Goal: Task Accomplishment & Management: Manage account settings

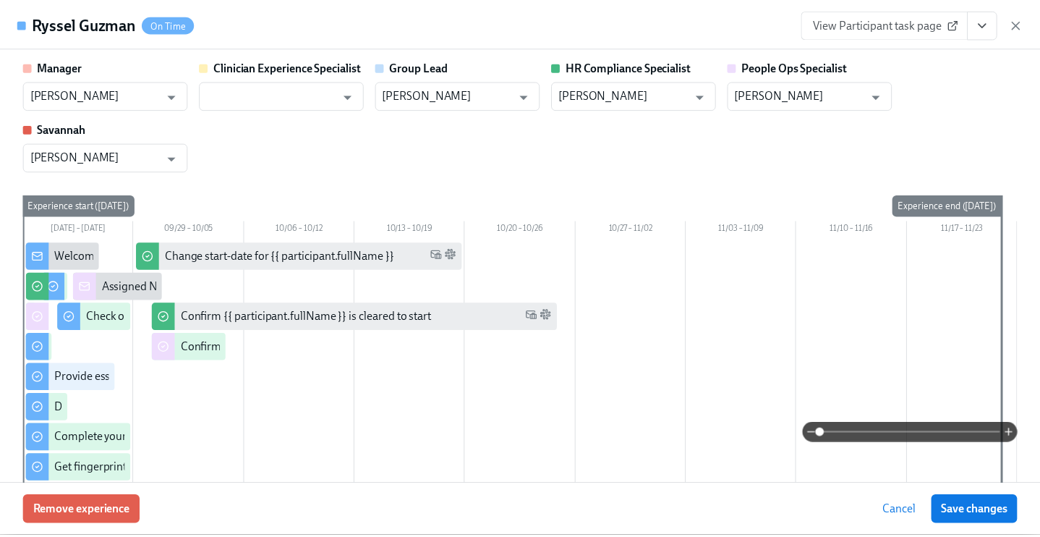
scroll to position [107, 0]
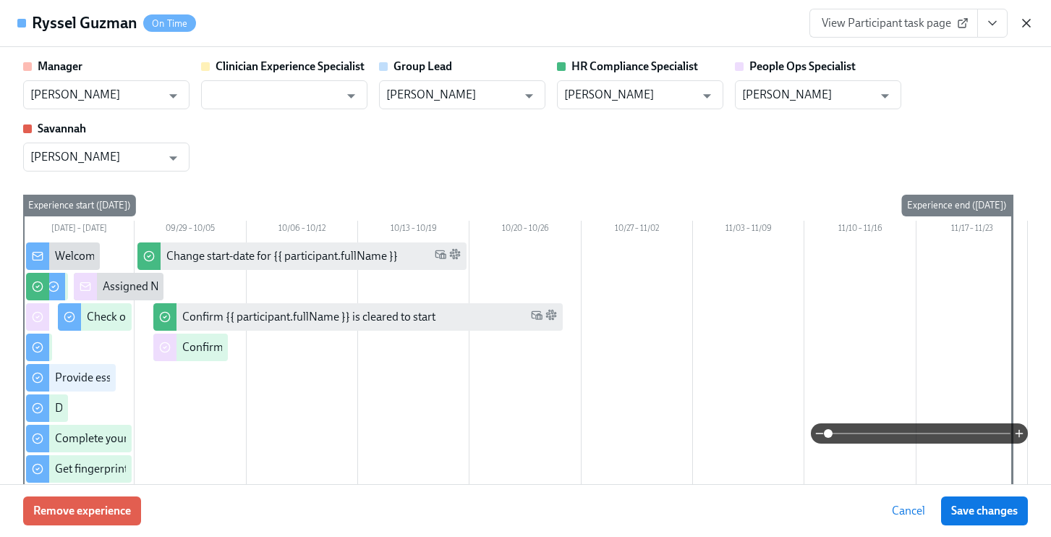
click at [1029, 23] on icon "button" at bounding box center [1026, 23] width 14 height 14
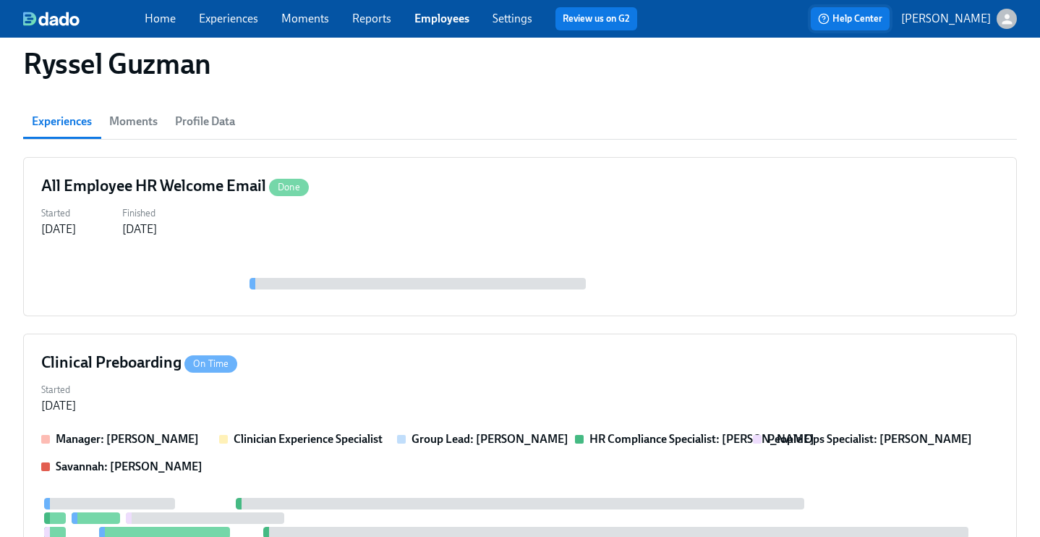
click at [882, 14] on span "Help Center" at bounding box center [850, 19] width 64 height 14
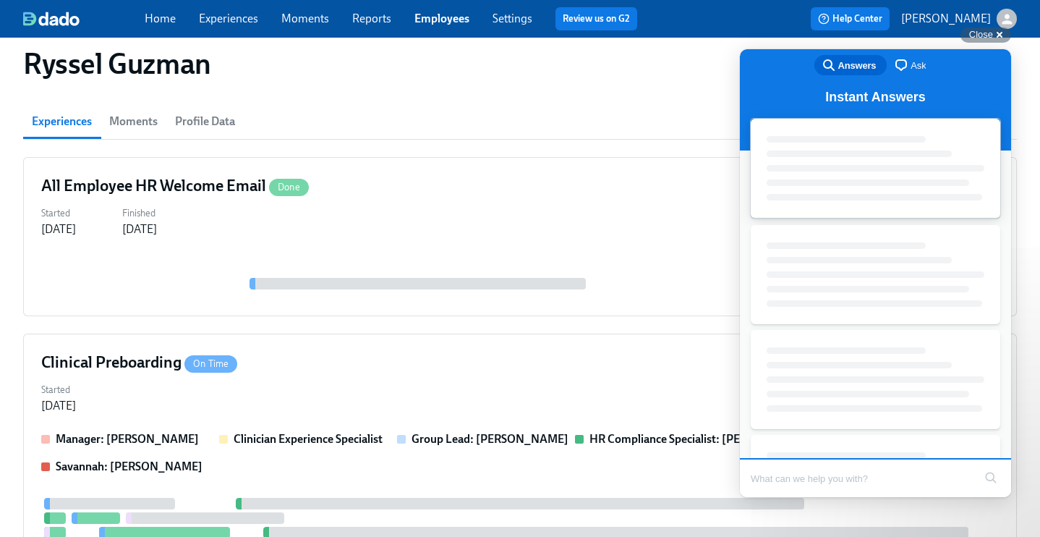
scroll to position [0, 0]
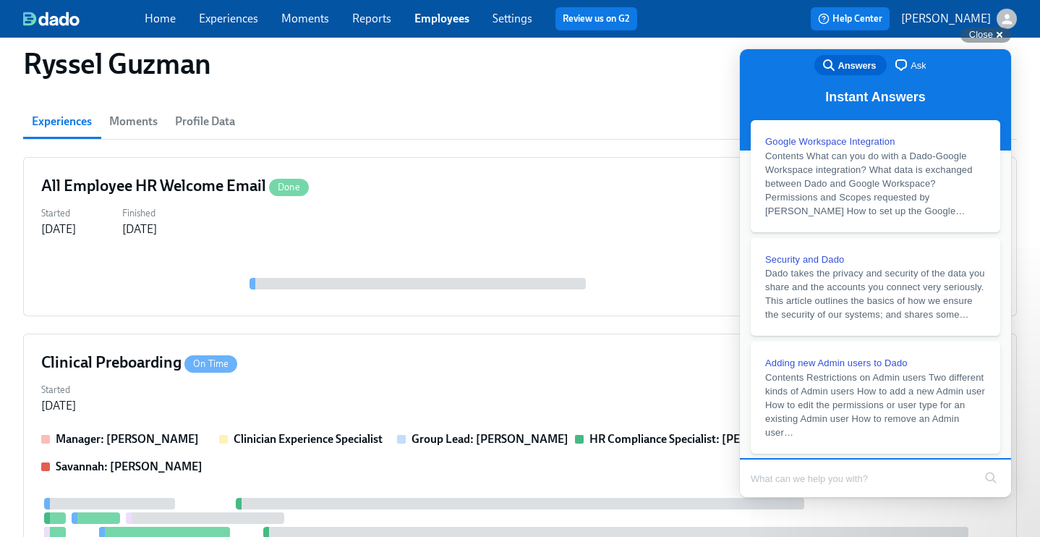
click at [852, 467] on input "Search Doc articles" at bounding box center [862, 478] width 223 height 30
type input "upload documents to google drive"
click button "search" at bounding box center [990, 477] width 23 height 23
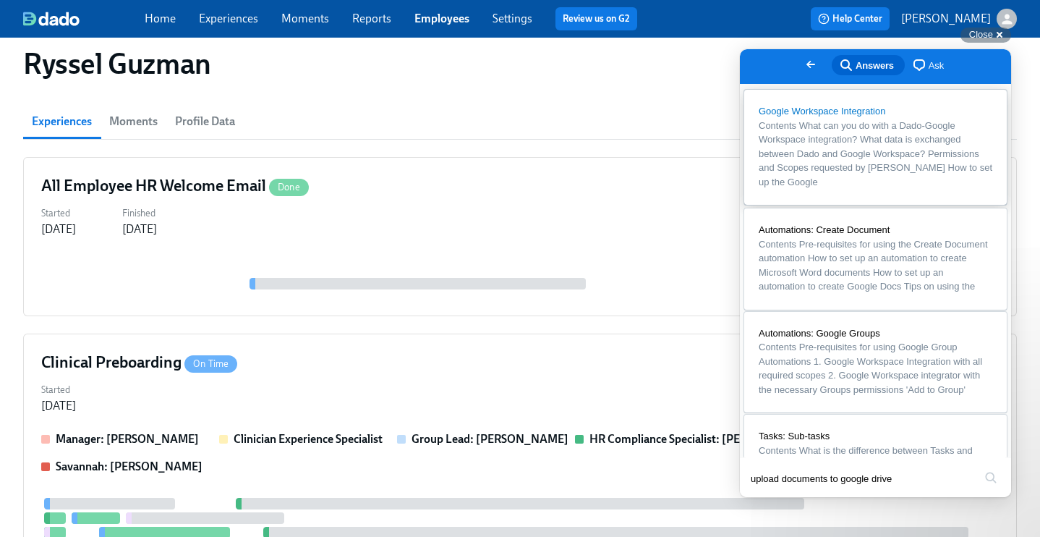
click at [933, 152] on span "Contents What can you do with a Dado-Google Workspace integration? What data is…" at bounding box center [876, 153] width 234 height 67
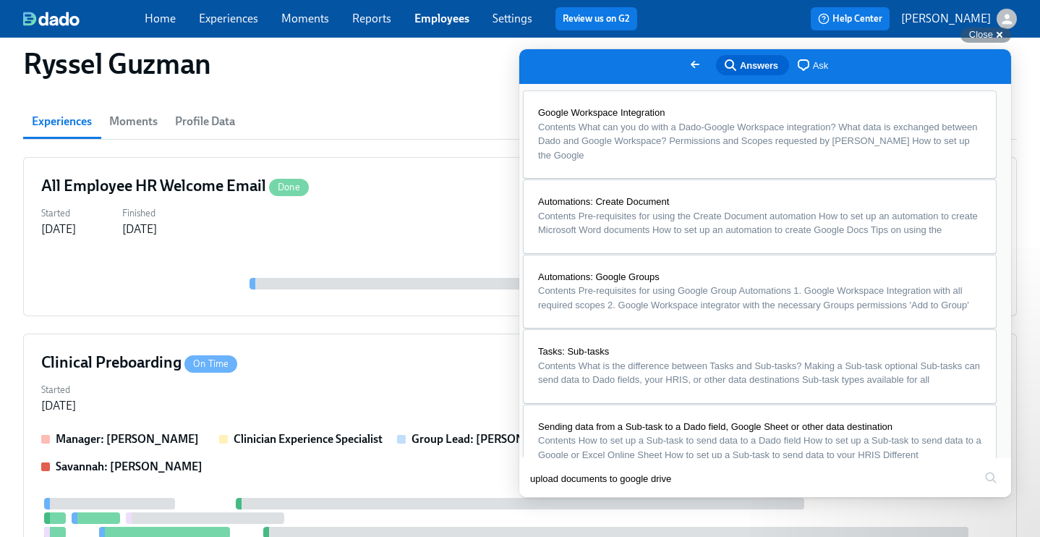
scroll to position [2561, 0]
click at [546, 498] on button "Close" at bounding box center [533, 507] width 26 height 19
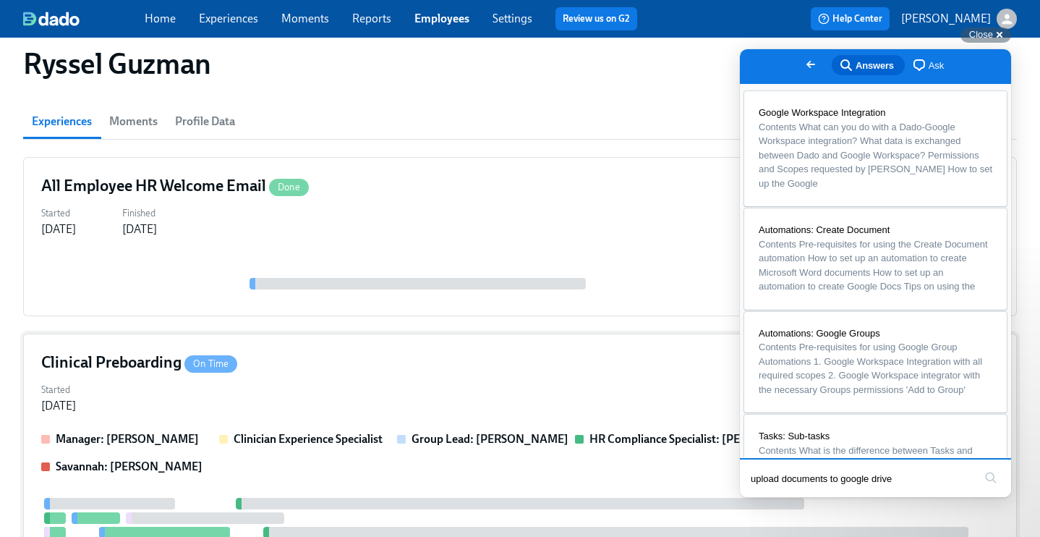
click at [383, 352] on div "Clinical Preboarding On Time" at bounding box center [520, 363] width 958 height 22
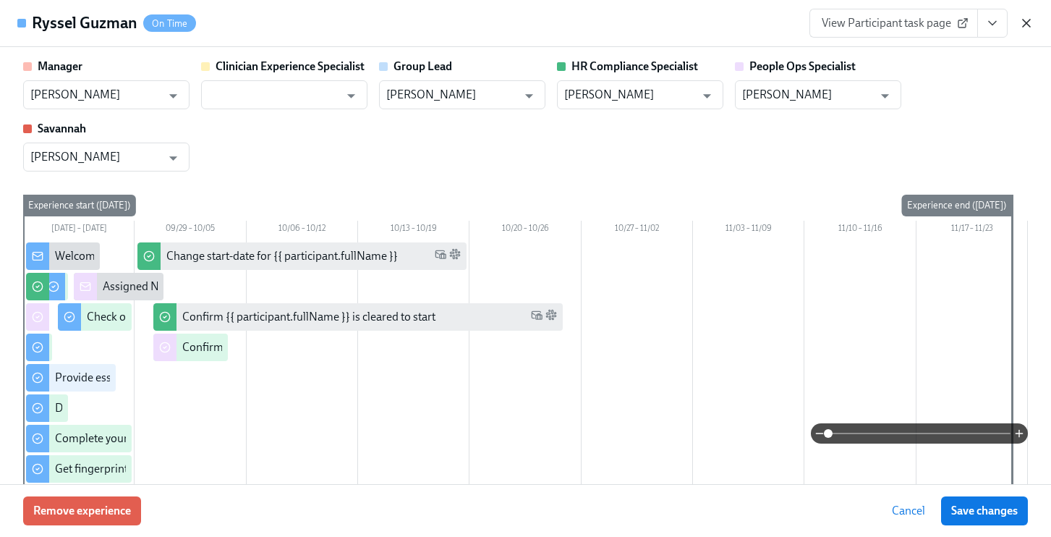
click at [1020, 27] on icon "button" at bounding box center [1026, 23] width 14 height 14
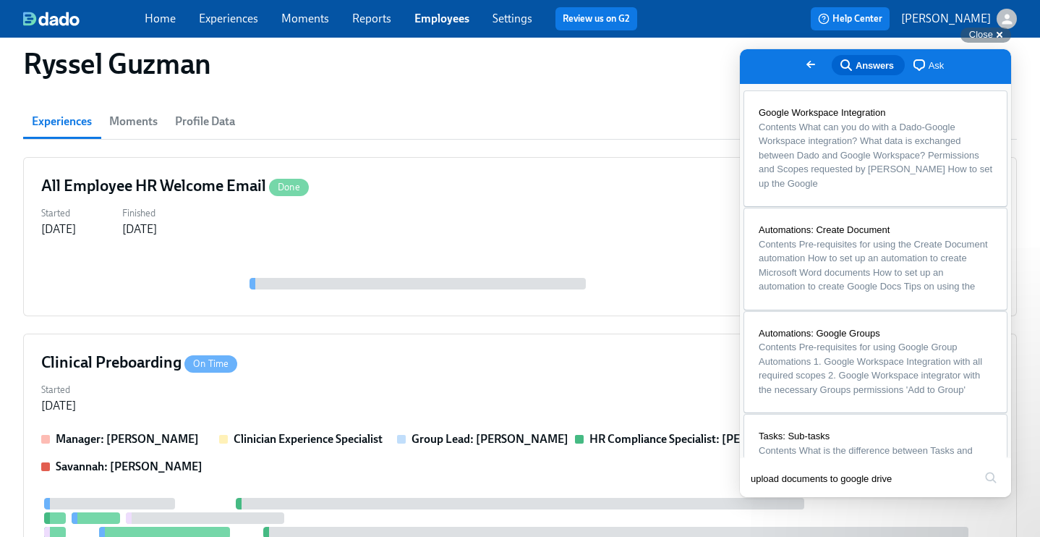
click at [231, 21] on link "Experiences" at bounding box center [228, 19] width 59 height 14
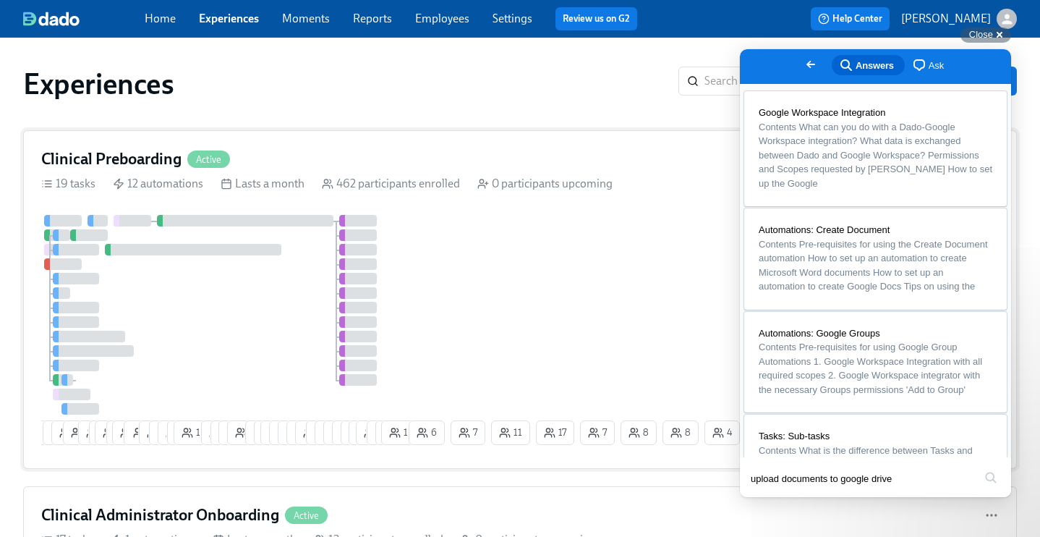
click at [352, 156] on div "Clinical Preboarding Active" at bounding box center [520, 159] width 958 height 22
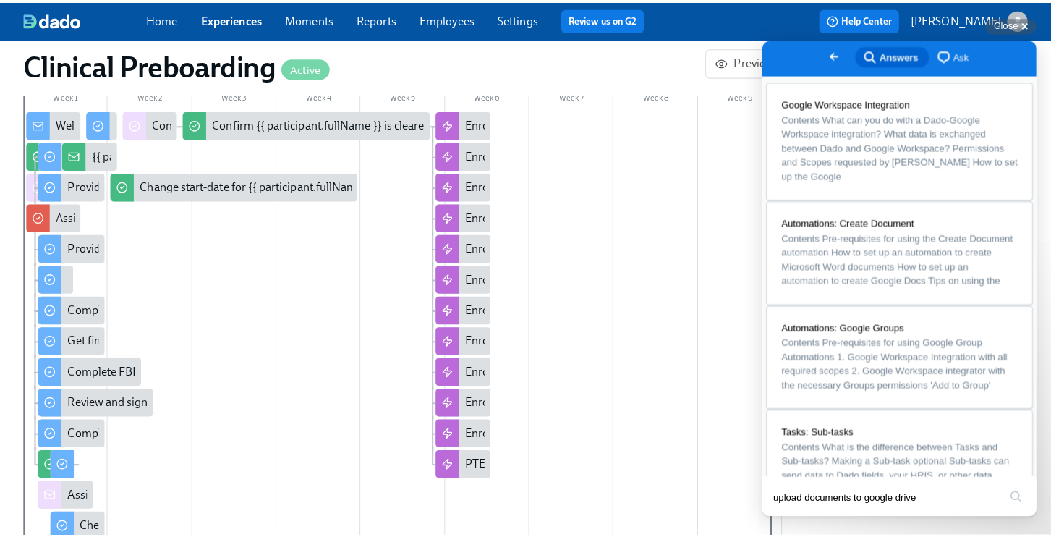
scroll to position [461, 0]
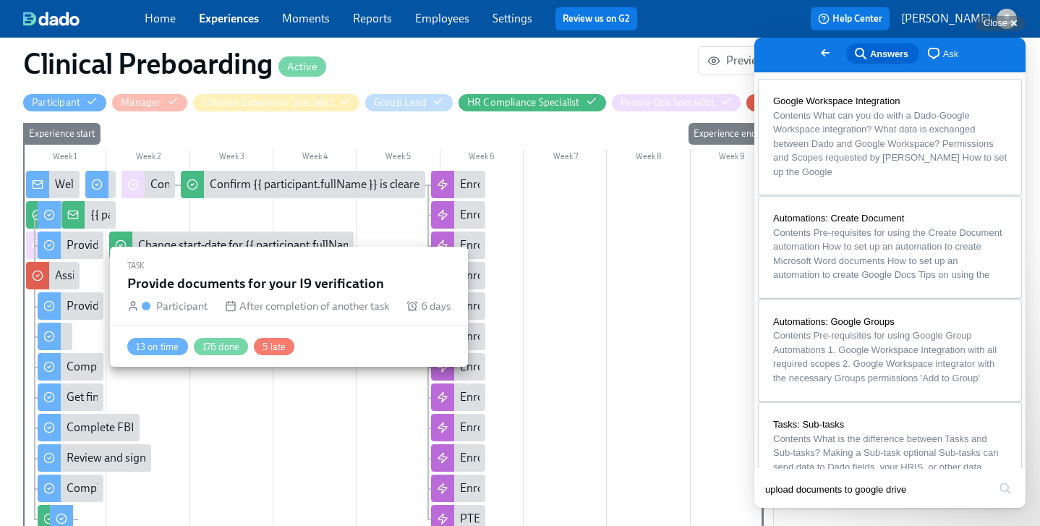
click at [75, 304] on div "Provide documents for your I9 verification" at bounding box center [171, 306] width 208 height 16
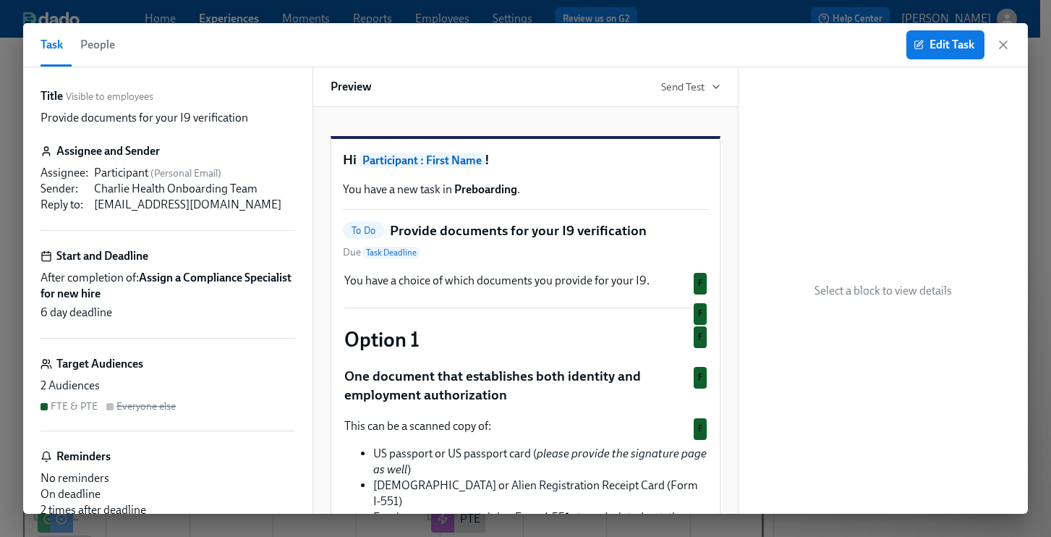
scroll to position [6, 0]
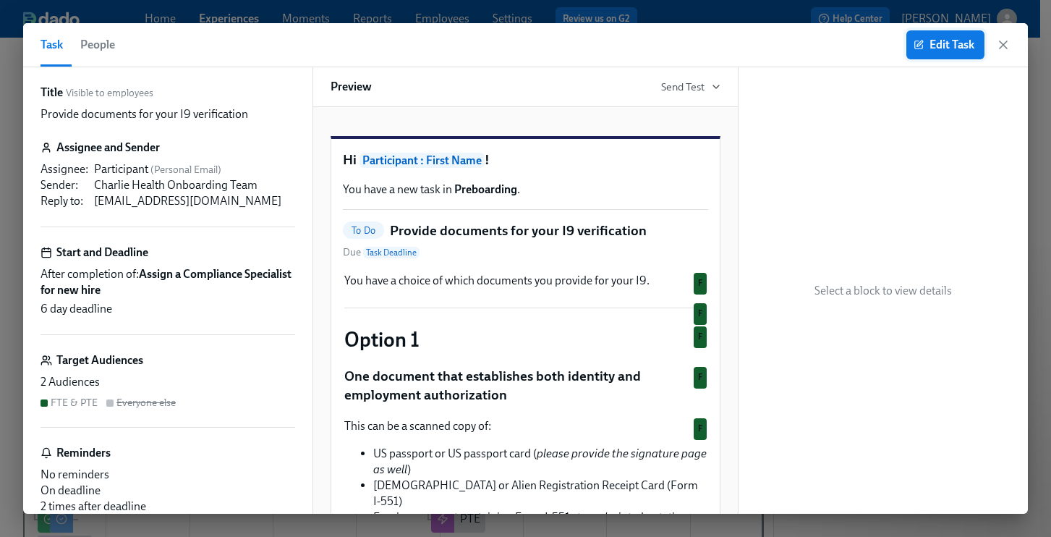
click at [927, 53] on button "Edit Task" at bounding box center [945, 44] width 78 height 29
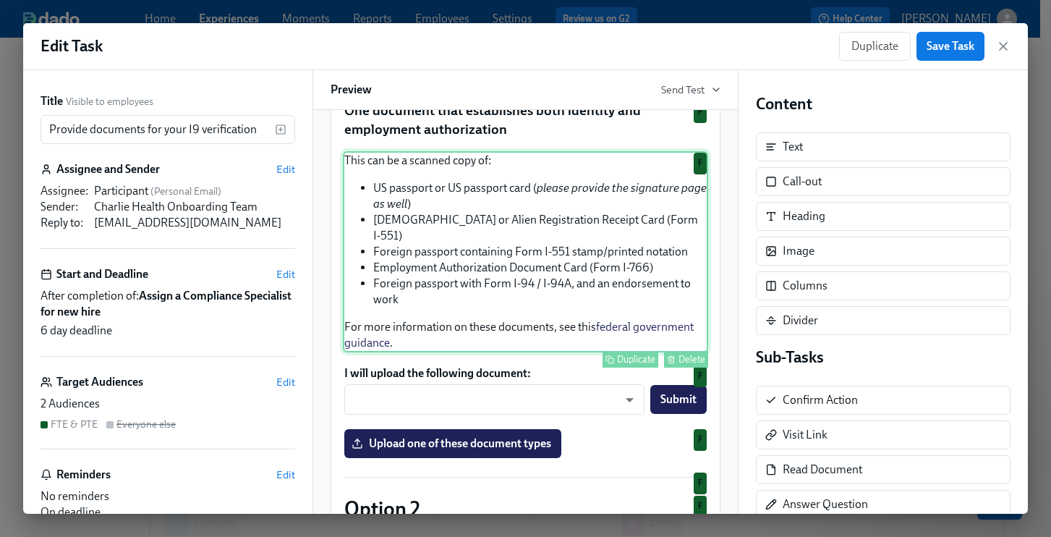
scroll to position [341, 0]
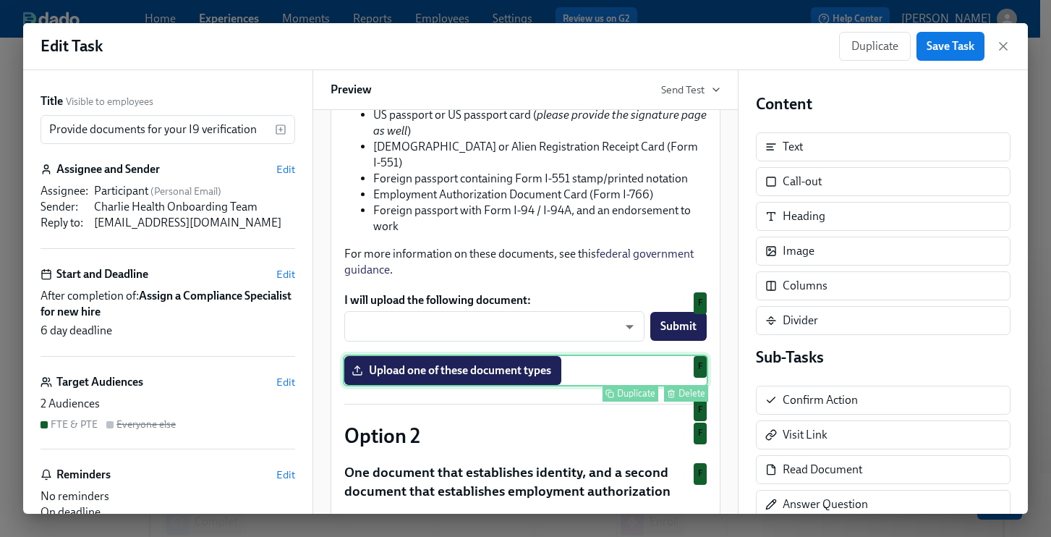
click at [585, 386] on div "Upload one of these document types Duplicate Delete F" at bounding box center [525, 370] width 365 height 32
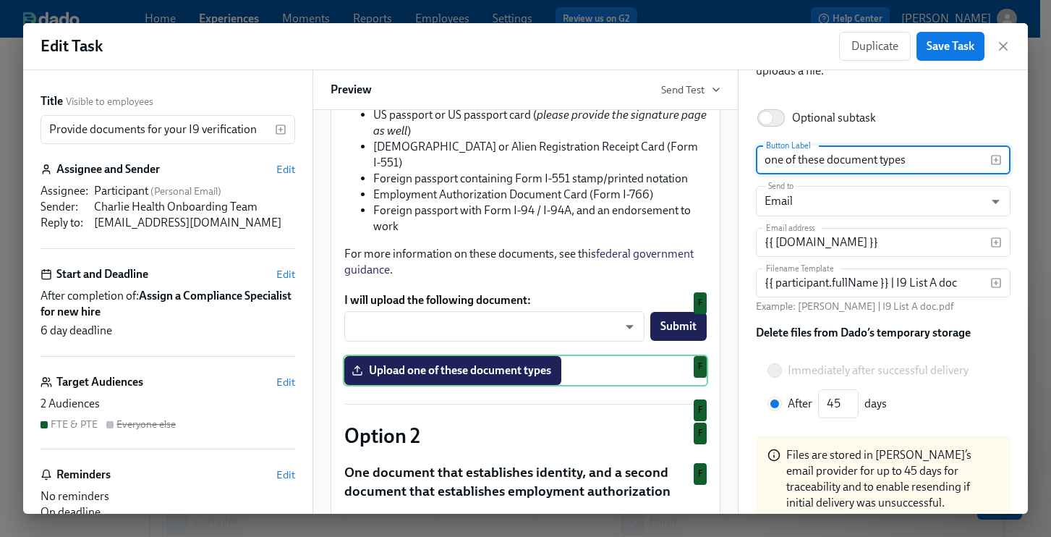
scroll to position [92, 0]
click at [941, 239] on input "{{ [DOMAIN_NAME] }}" at bounding box center [873, 241] width 234 height 29
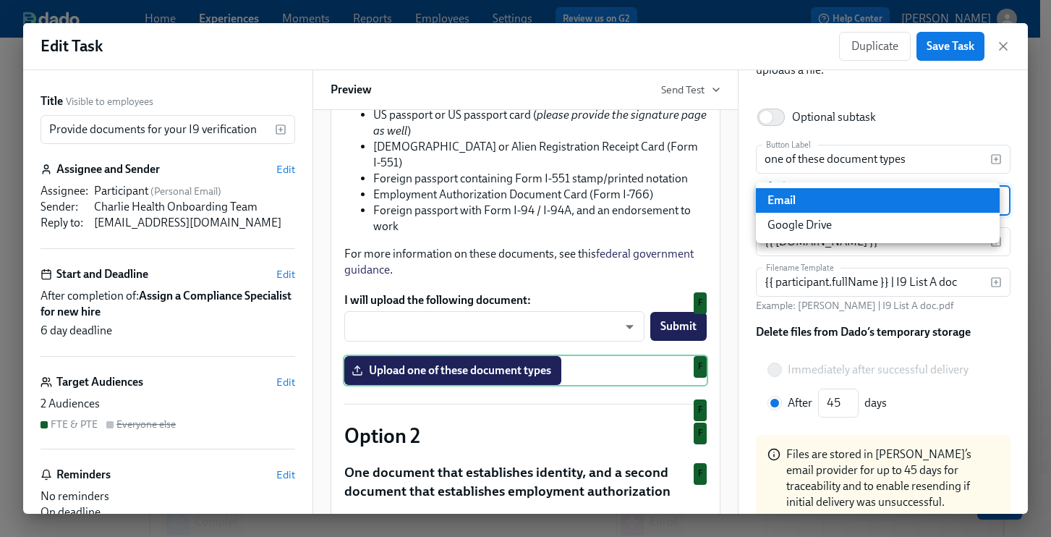
click at [982, 200] on body "Home Experiences Moments Reports Employees Settings Review us on G2 Help Center…" at bounding box center [525, 443] width 1051 height 887
click at [851, 221] on li "Google Drive" at bounding box center [878, 225] width 244 height 25
type input "GDRIVE"
radio input "true"
type input "30"
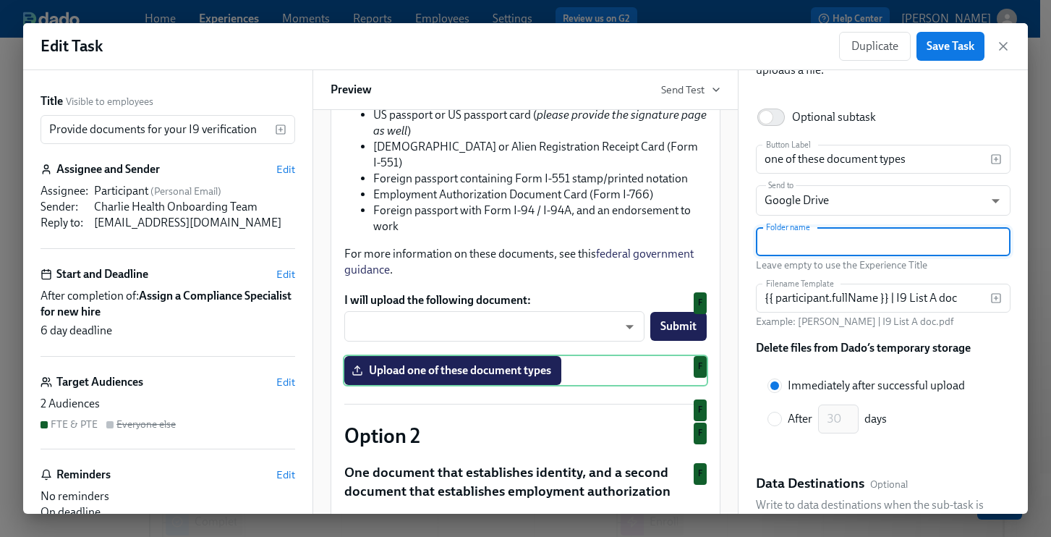
click at [866, 245] on input "text" at bounding box center [883, 241] width 255 height 29
paste input "Clinical Onboarding Documents"
type input "Clinical Onboarding Documents"
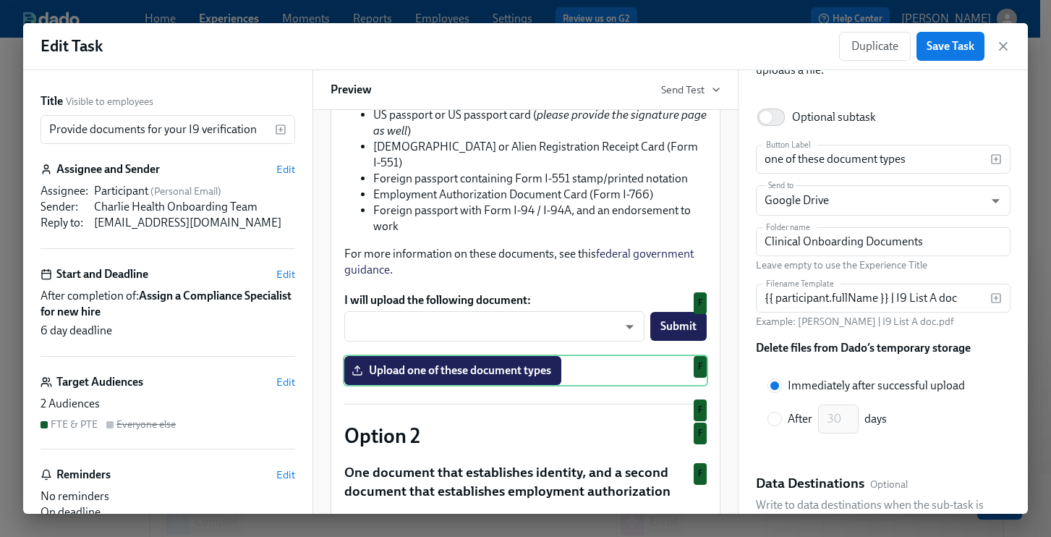
click at [1009, 396] on div "Back Upload File Completed when the participant successfully uploads a file. Op…" at bounding box center [883, 291] width 289 height 443
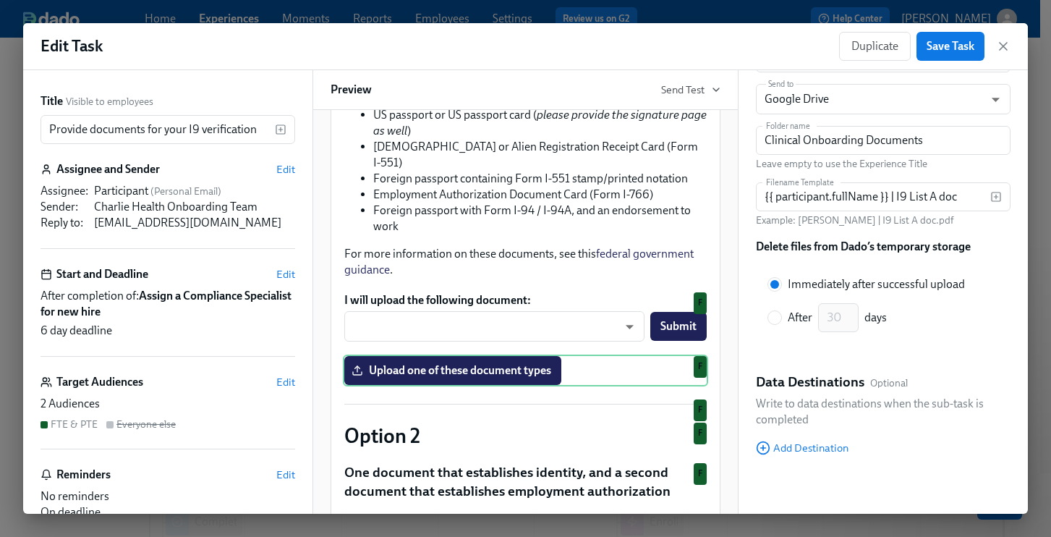
scroll to position [197, 0]
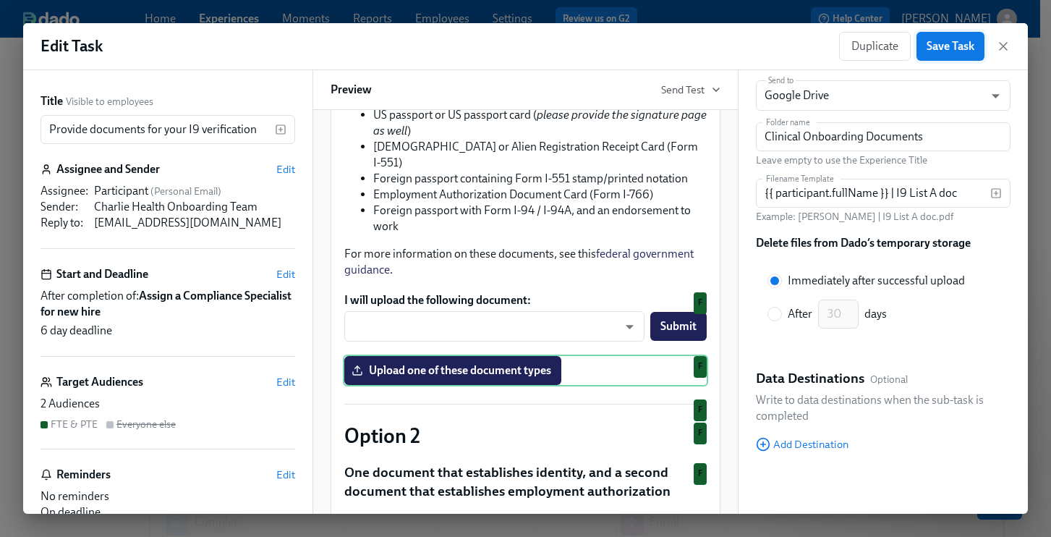
click at [957, 51] on span "Save Task" at bounding box center [951, 46] width 48 height 14
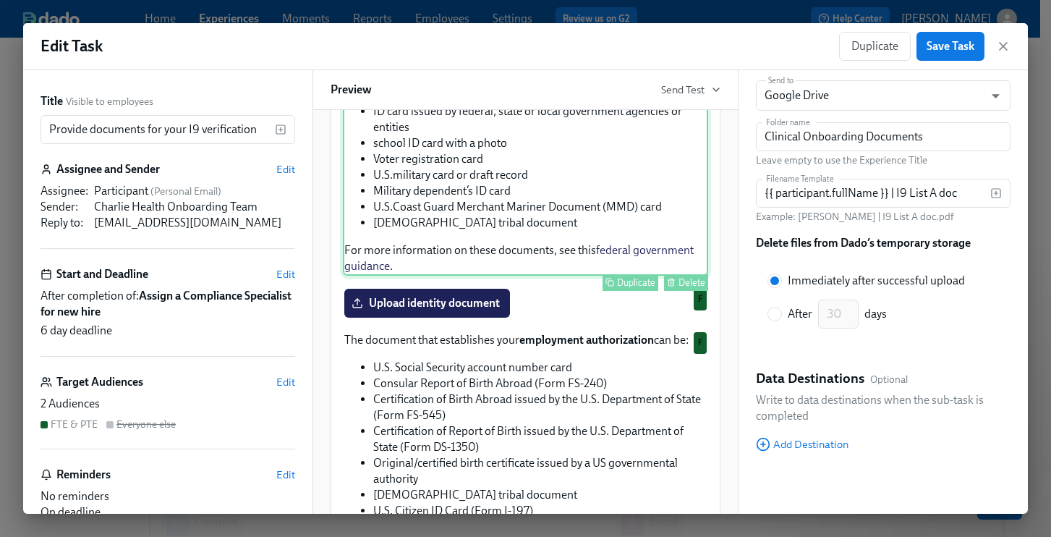
scroll to position [819, 0]
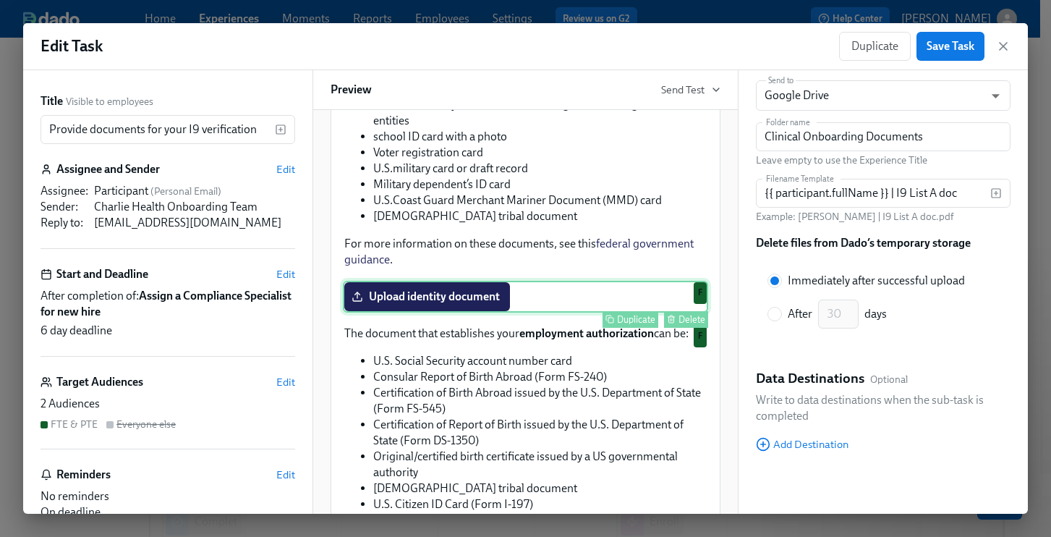
click at [555, 303] on div "Upload identity document Duplicate Delete F" at bounding box center [525, 297] width 365 height 32
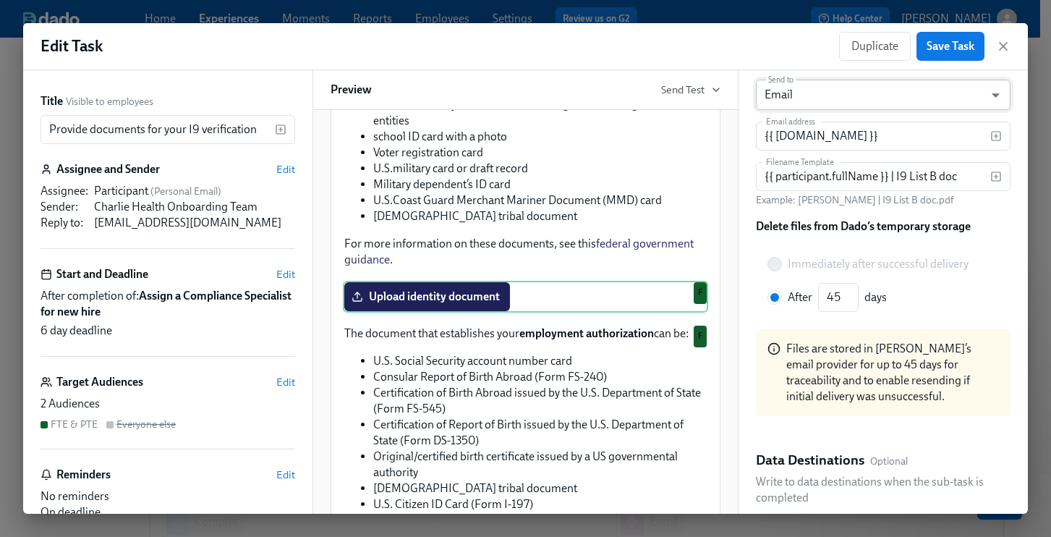
scroll to position [0, 0]
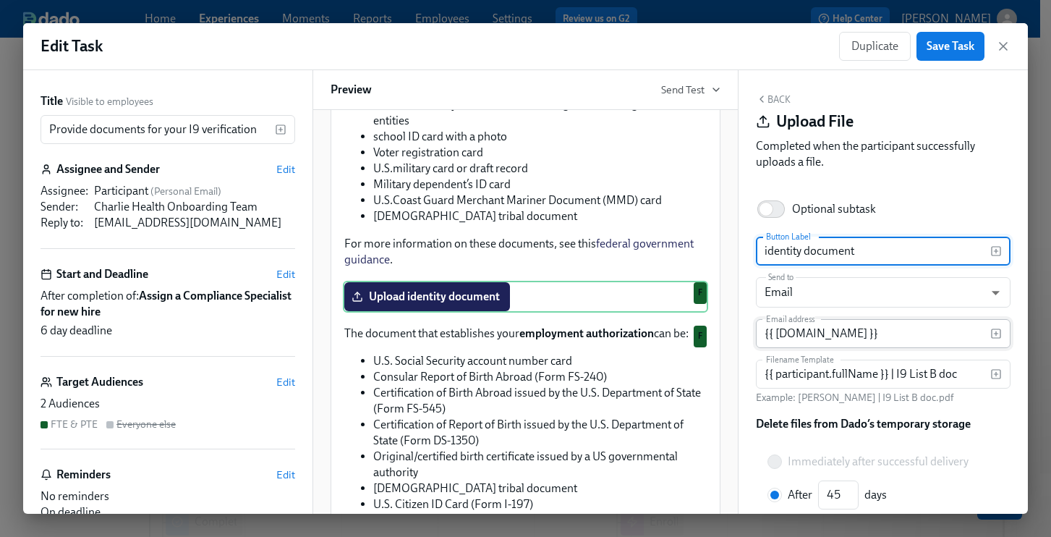
click at [950, 333] on input "{{ [DOMAIN_NAME] }}" at bounding box center [873, 333] width 234 height 29
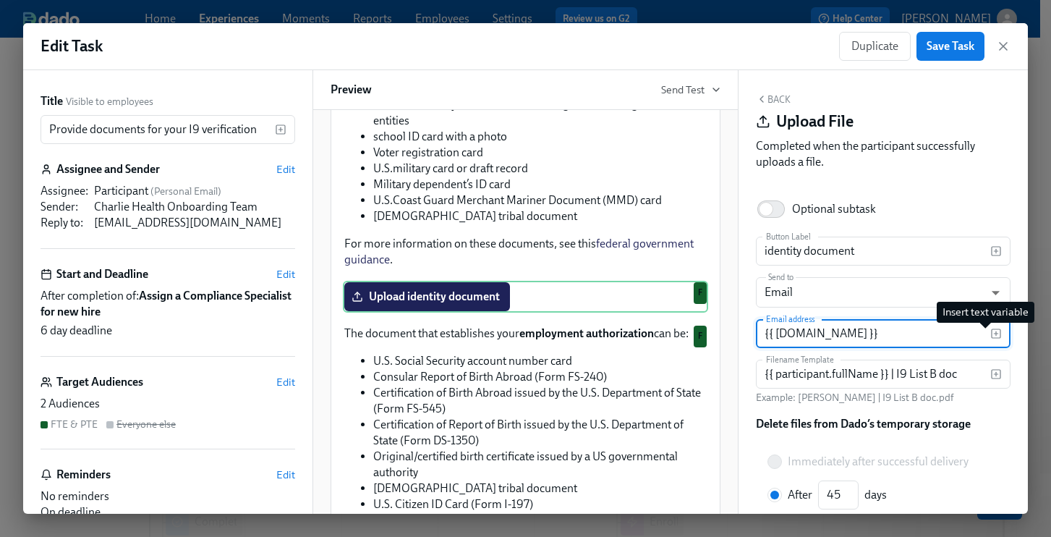
click at [990, 331] on icon "button" at bounding box center [996, 334] width 12 height 12
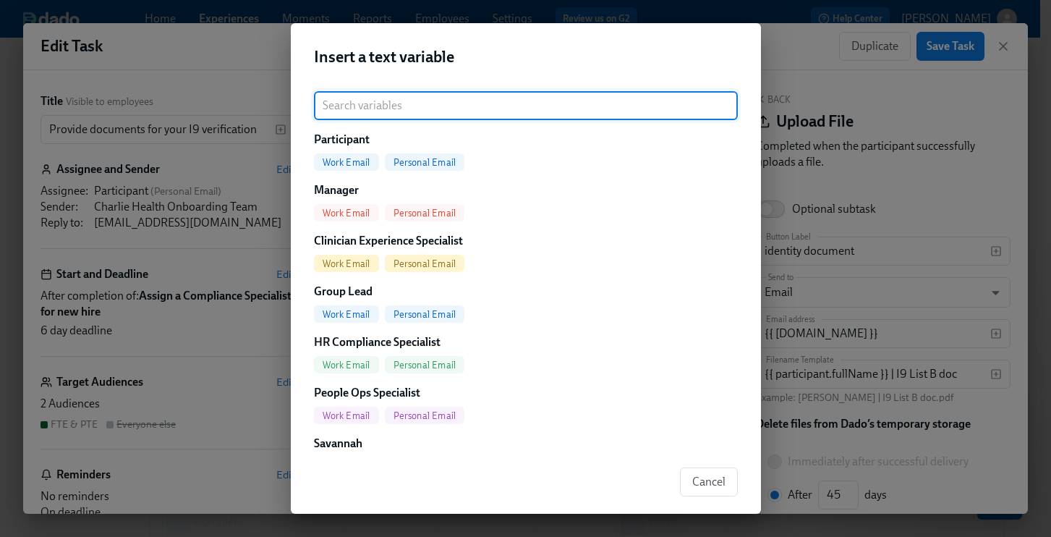
click at [959, 178] on div "Insert a text variable ​ Participant Work Email Personal Email Manager Work Ema…" at bounding box center [525, 268] width 1051 height 537
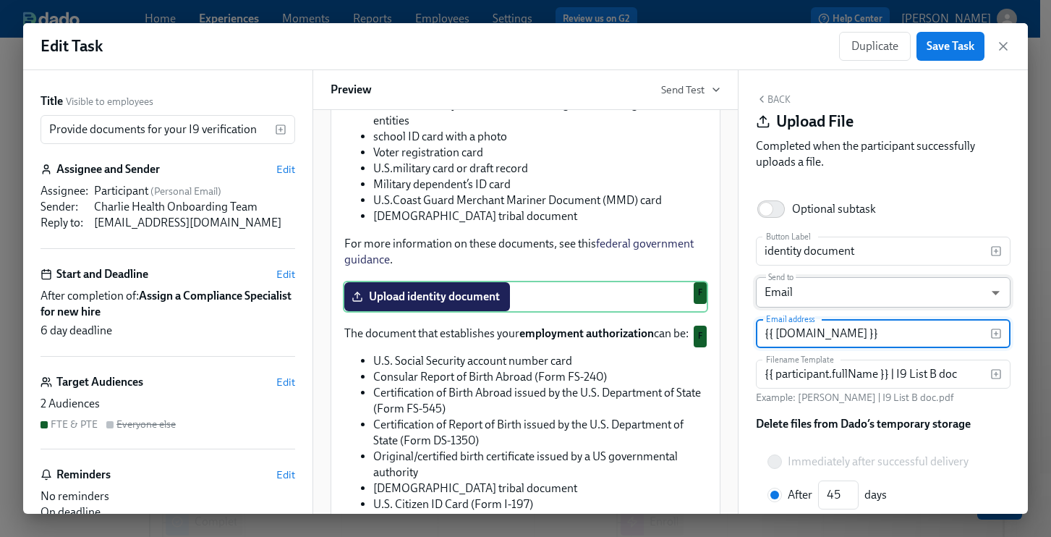
click at [808, 289] on body "Home Experiences Moments Reports Employees Settings Review us on G2 Help Center…" at bounding box center [525, 443] width 1051 height 887
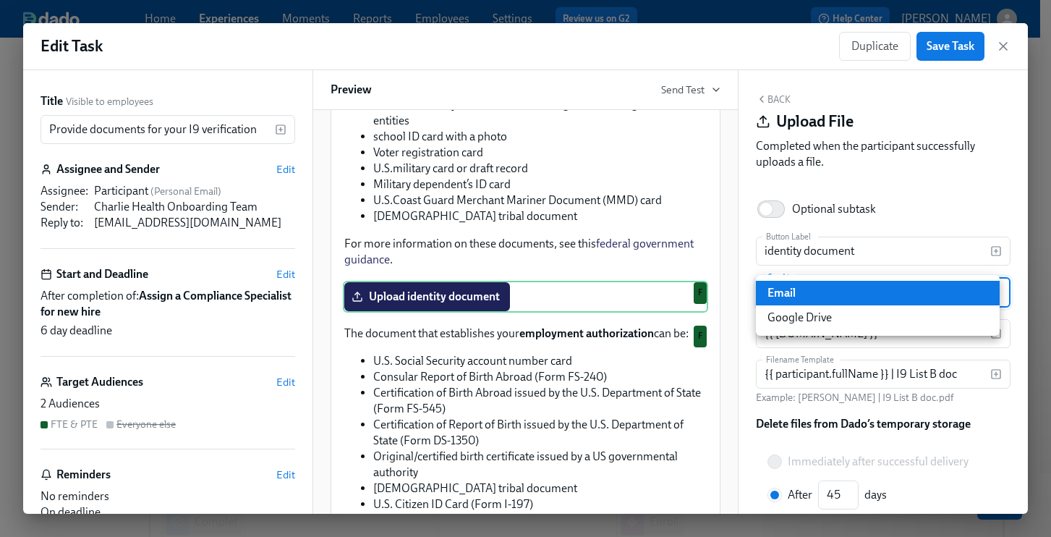
click at [813, 318] on li "Google Drive" at bounding box center [878, 317] width 244 height 25
type input "GDRIVE"
radio input "true"
type input "30"
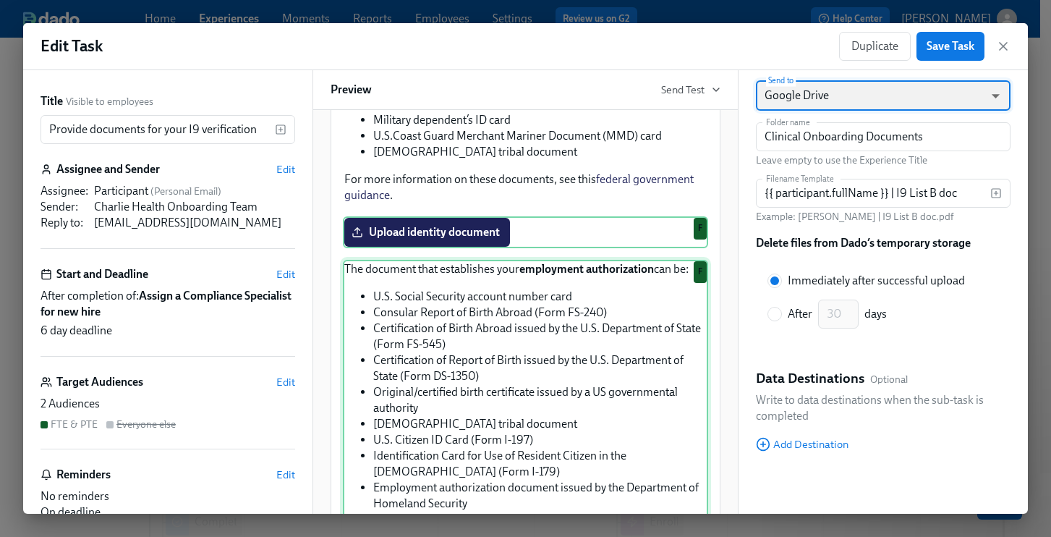
scroll to position [1057, 0]
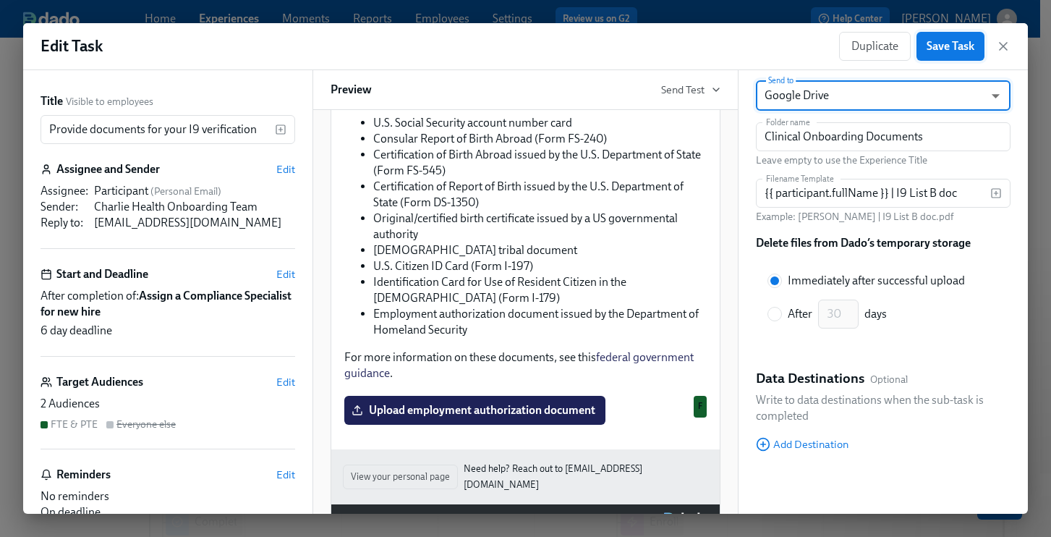
click at [942, 47] on span "Save Task" at bounding box center [951, 46] width 48 height 14
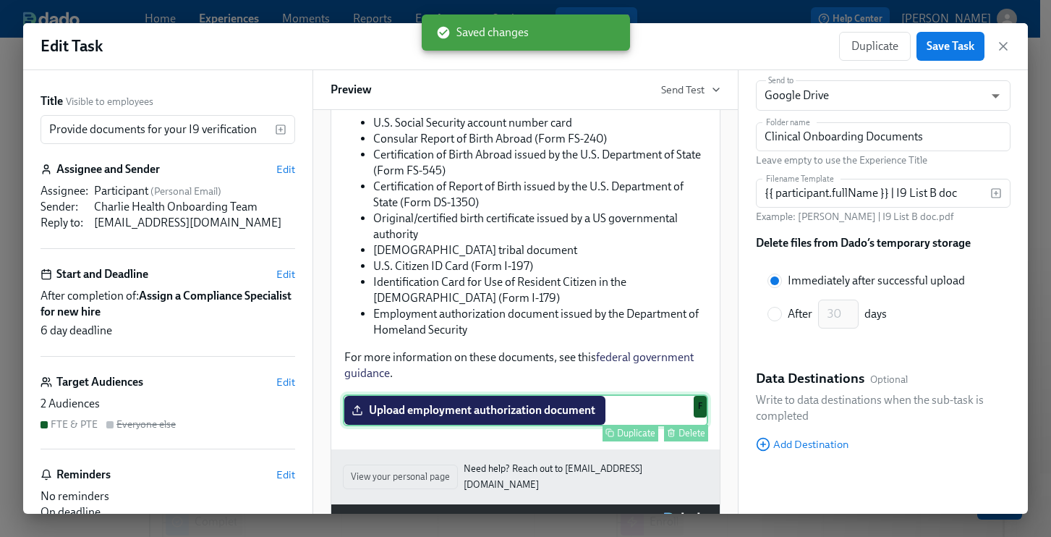
click at [466, 424] on div "Upload employment authorization document Duplicate [PERSON_NAME]" at bounding box center [525, 410] width 365 height 32
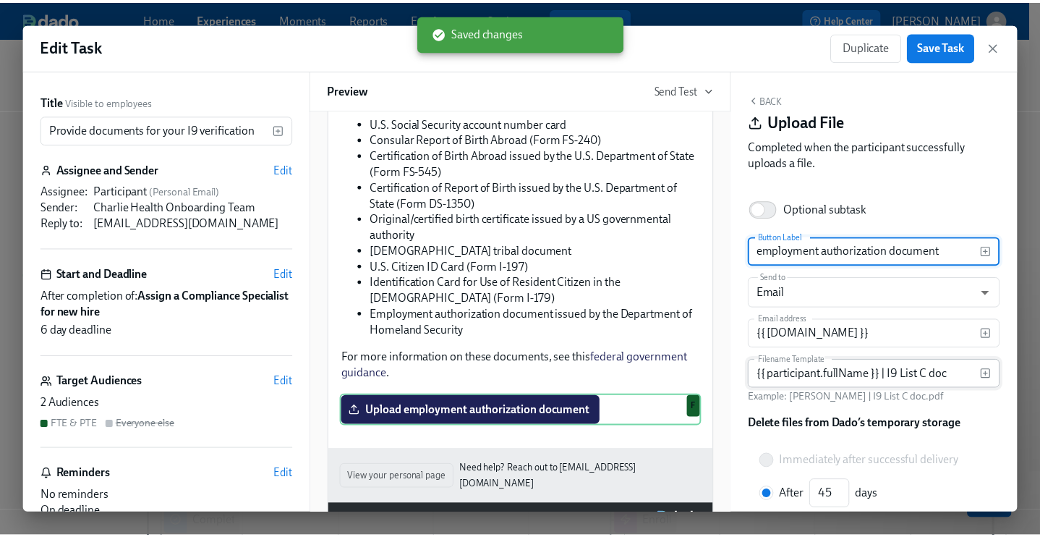
scroll to position [25, 0]
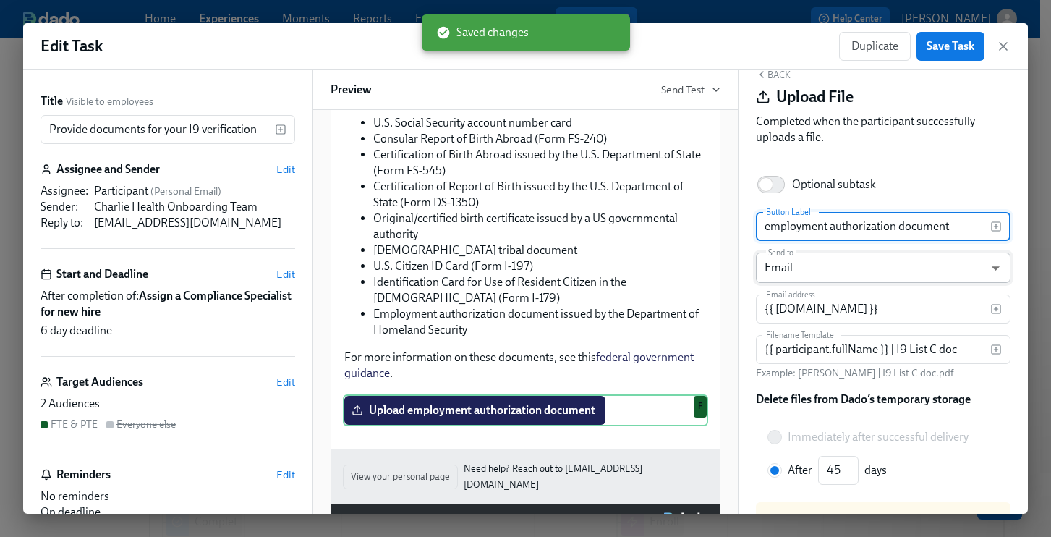
click at [963, 263] on body "Home Experiences Moments Reports Employees Settings Review us on G2 Help Center…" at bounding box center [525, 443] width 1051 height 887
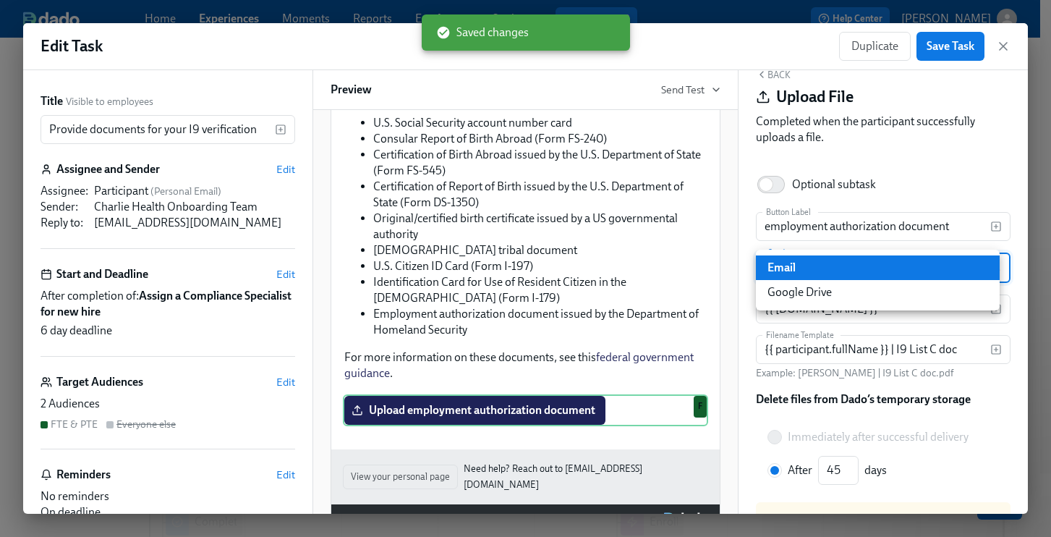
click at [890, 294] on li "Google Drive" at bounding box center [878, 292] width 244 height 25
type input "GDRIVE"
radio input "true"
type input "30"
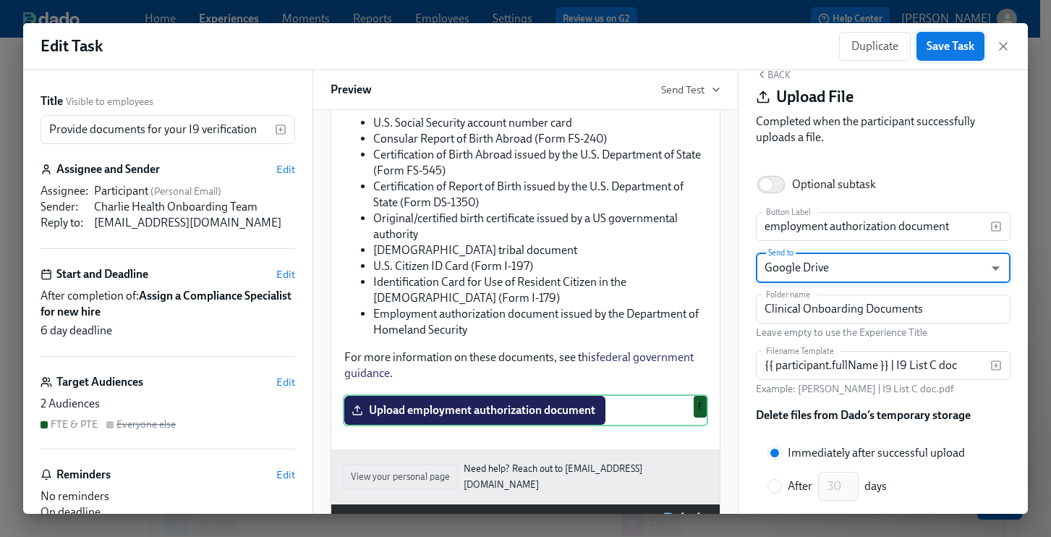
click at [965, 46] on span "Save Task" at bounding box center [951, 46] width 48 height 14
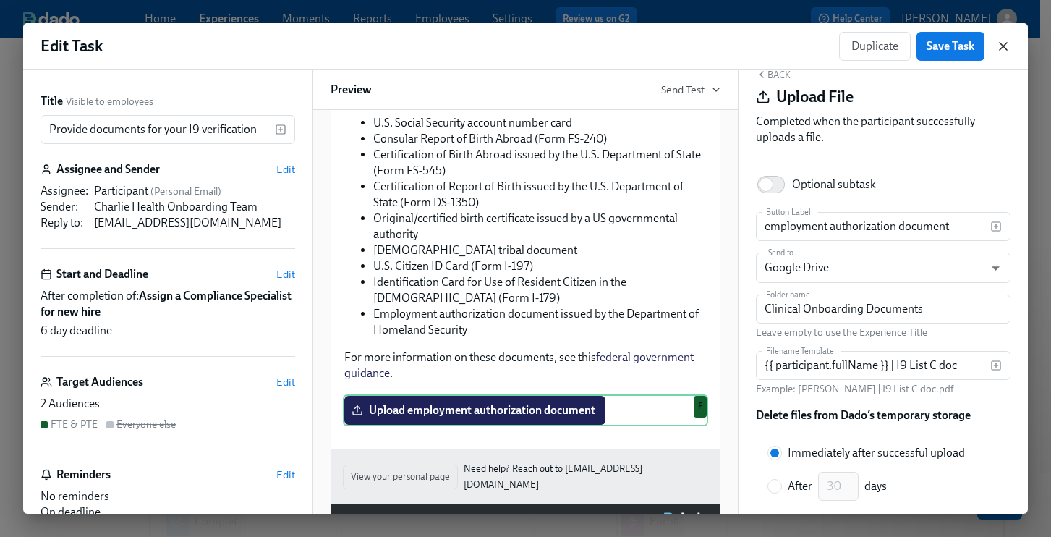
click at [1007, 46] on icon "button" at bounding box center [1003, 46] width 14 height 14
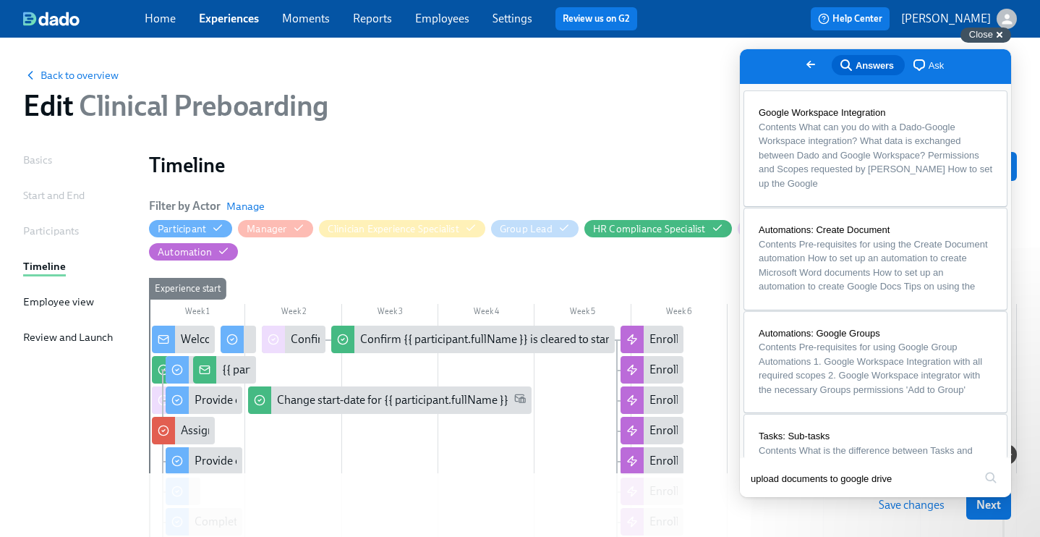
click at [992, 37] on span "Close" at bounding box center [981, 34] width 24 height 11
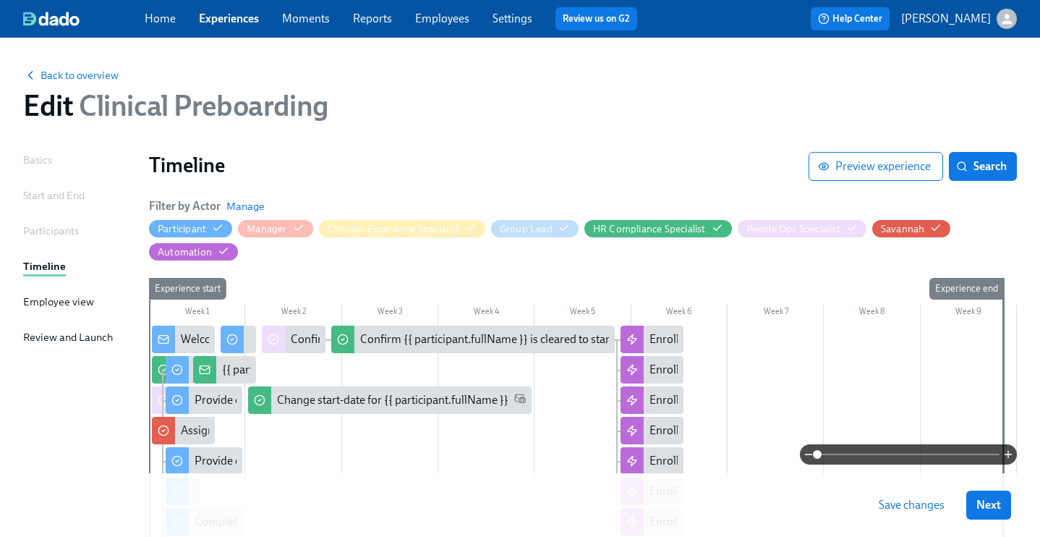
click at [935, 501] on span "Save changes" at bounding box center [912, 505] width 66 height 14
click at [995, 504] on span "Next" at bounding box center [988, 505] width 25 height 14
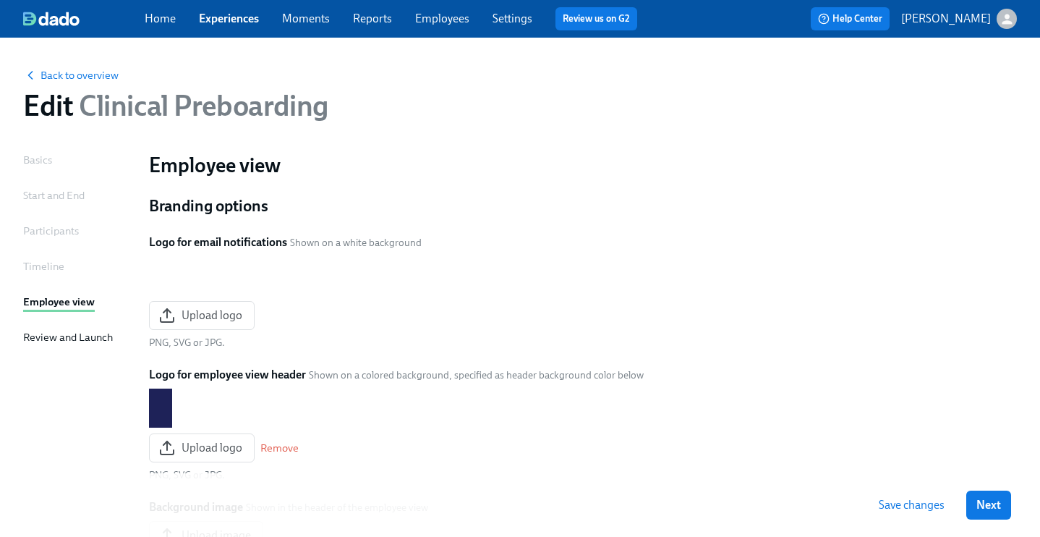
click at [915, 506] on span "Save changes" at bounding box center [912, 505] width 66 height 14
click at [996, 506] on span "Next" at bounding box center [988, 505] width 25 height 14
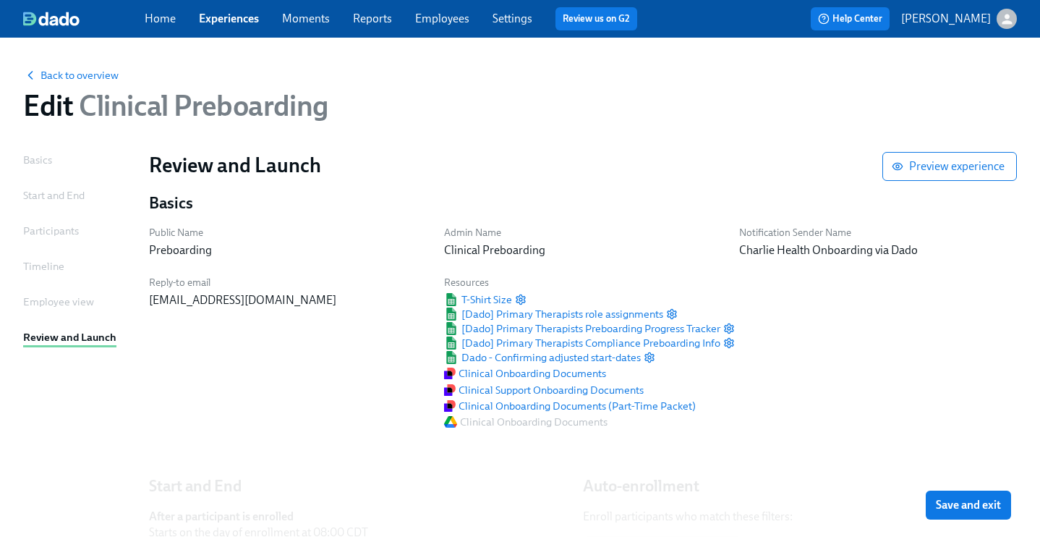
click at [996, 506] on span "Save and exit" at bounding box center [968, 505] width 65 height 14
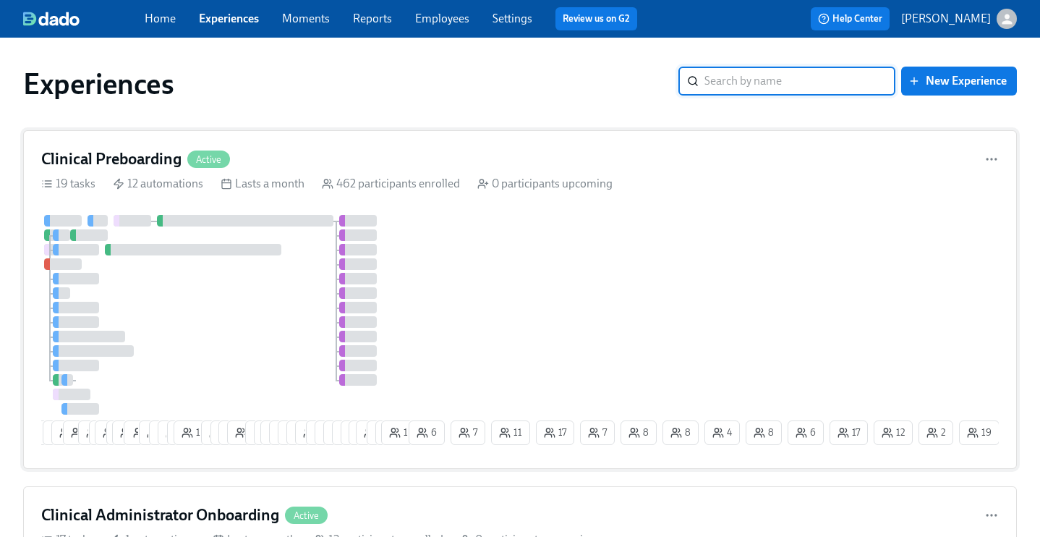
click at [273, 149] on div "Clinical Preboarding Active" at bounding box center [520, 159] width 958 height 22
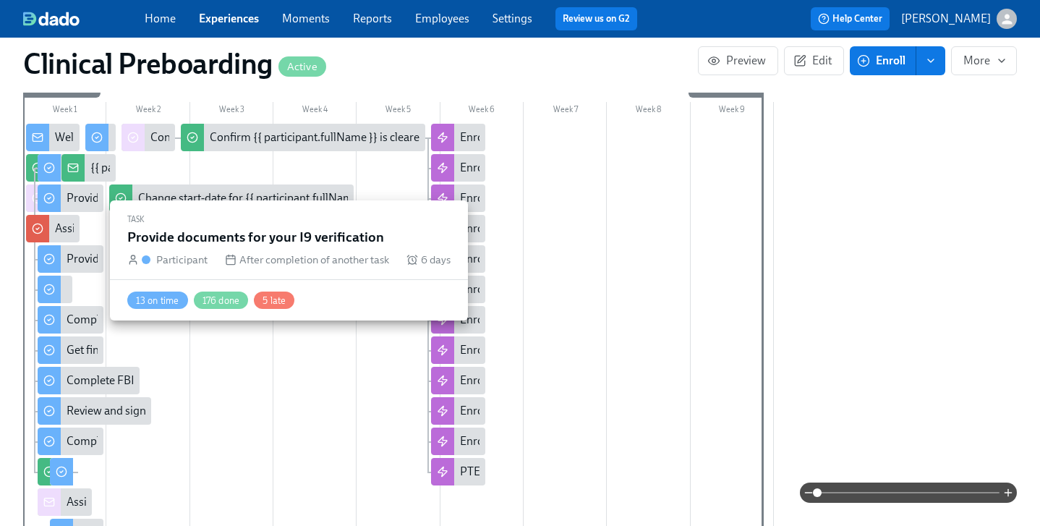
scroll to position [0, 17966]
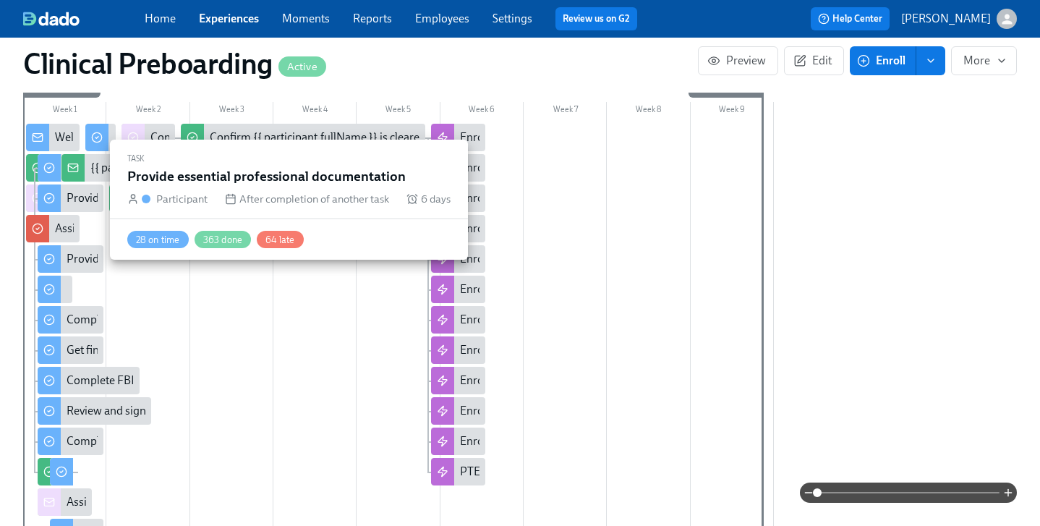
click at [69, 199] on div "Provide essential professional documentation" at bounding box center [180, 198] width 226 height 16
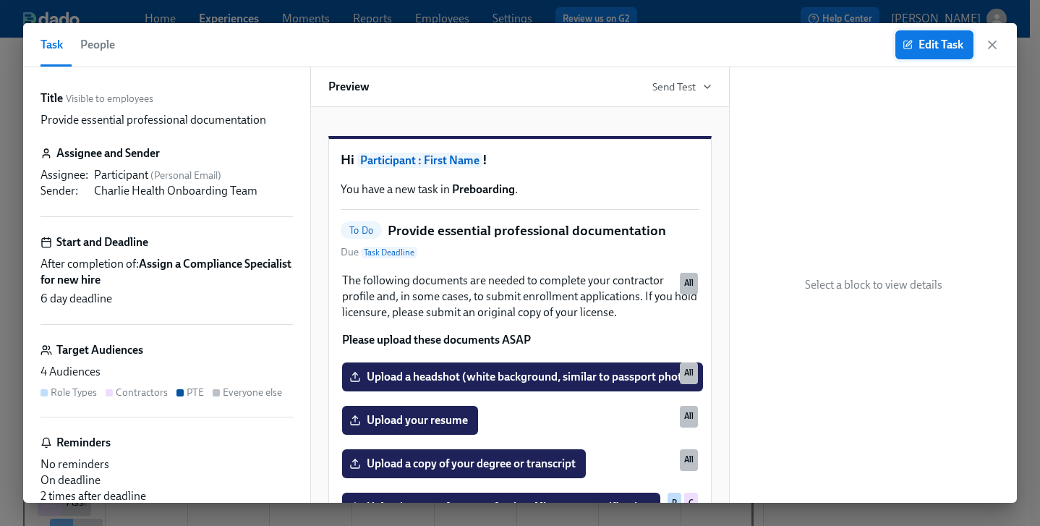
click at [939, 41] on span "Edit Task" at bounding box center [935, 45] width 58 height 14
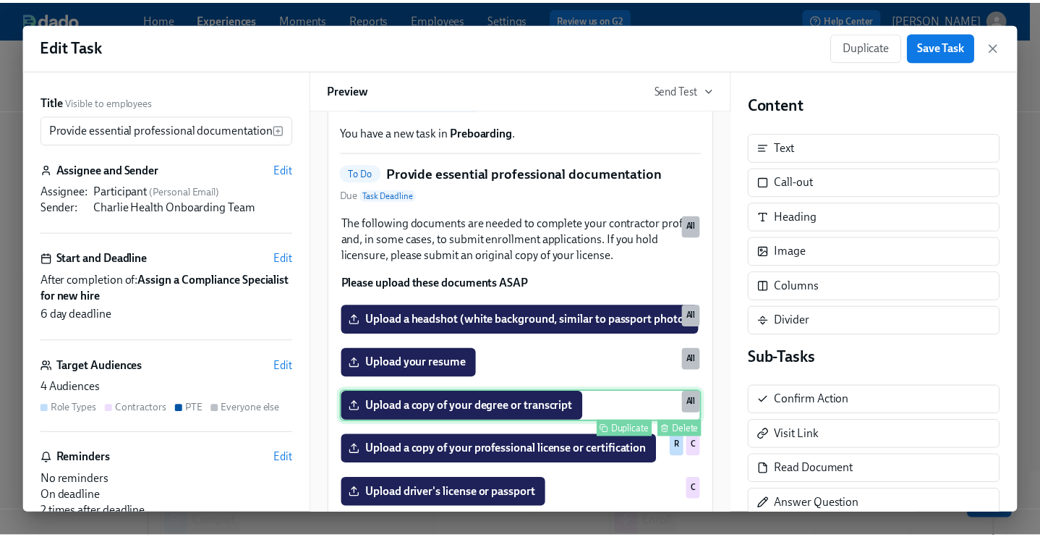
scroll to position [178, 0]
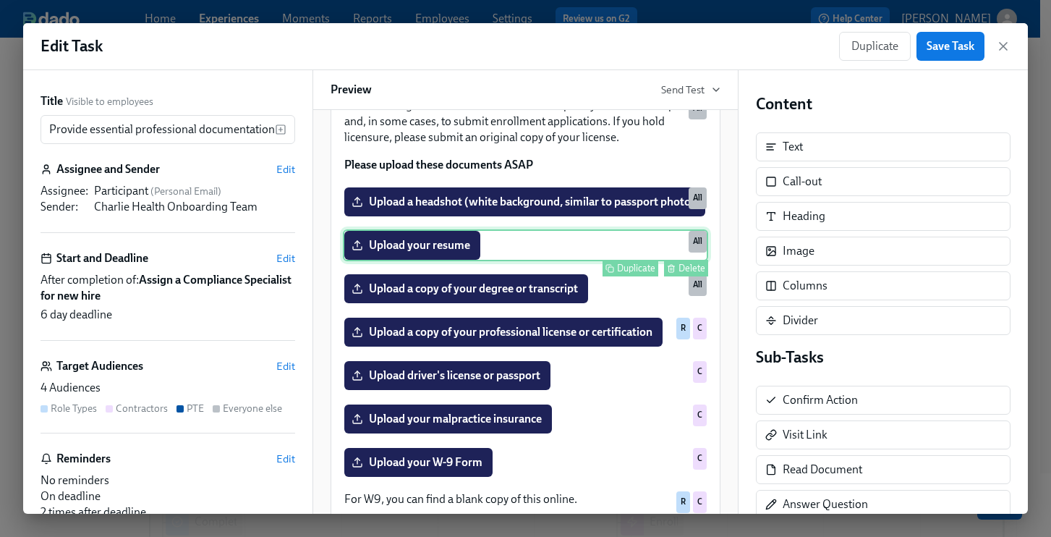
click at [423, 261] on div "Upload your resume Duplicate Delete All" at bounding box center [525, 245] width 365 height 32
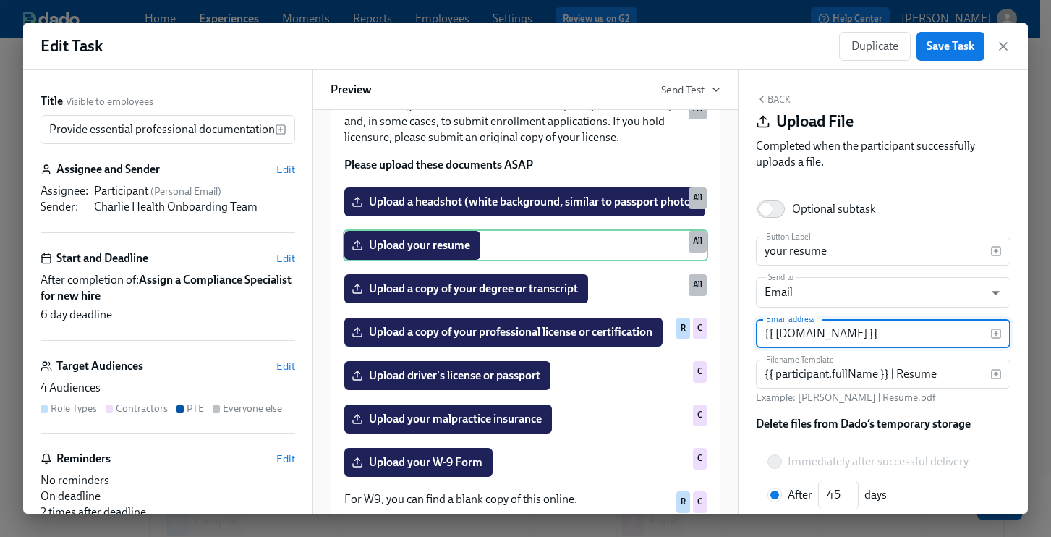
click at [961, 335] on input "{{ [DOMAIN_NAME] }}" at bounding box center [873, 333] width 234 height 29
click at [958, 292] on body "Home Experiences Moments Reports Employees Settings Review us on G2 Help Center…" at bounding box center [525, 443] width 1051 height 887
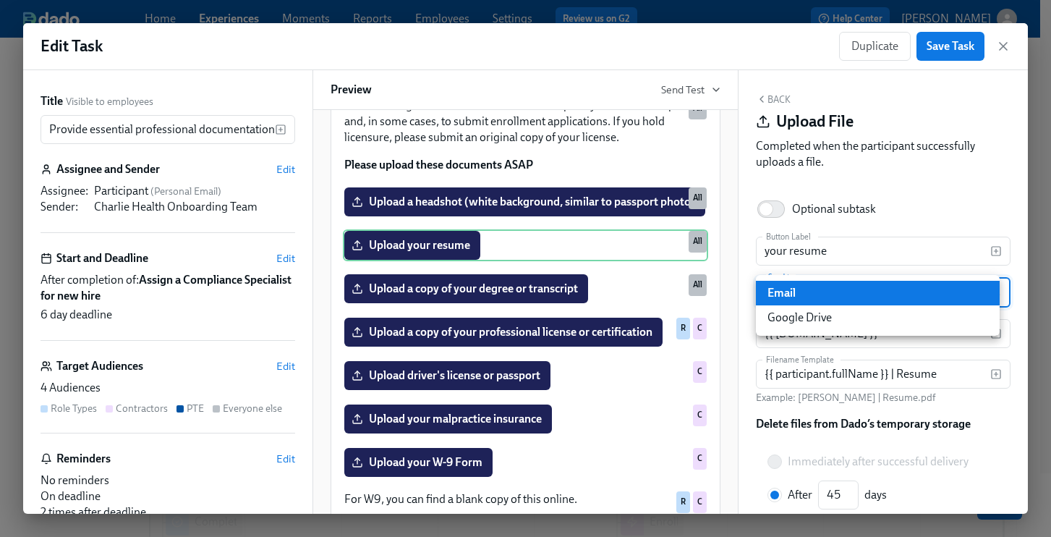
click at [814, 317] on li "Google Drive" at bounding box center [878, 317] width 244 height 25
type input "GDRIVE"
radio input "true"
type input "30"
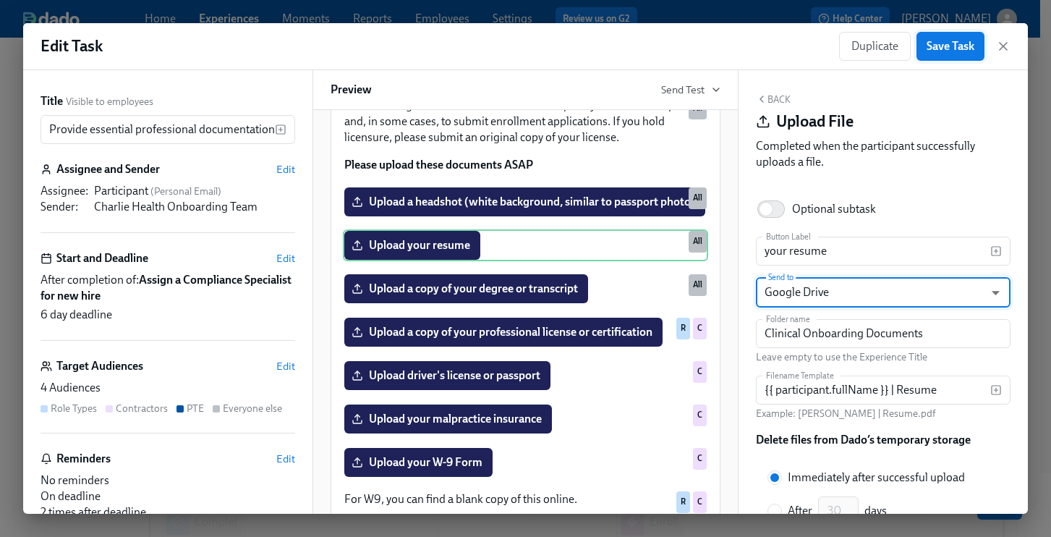
click at [956, 46] on span "Save Task" at bounding box center [951, 46] width 48 height 14
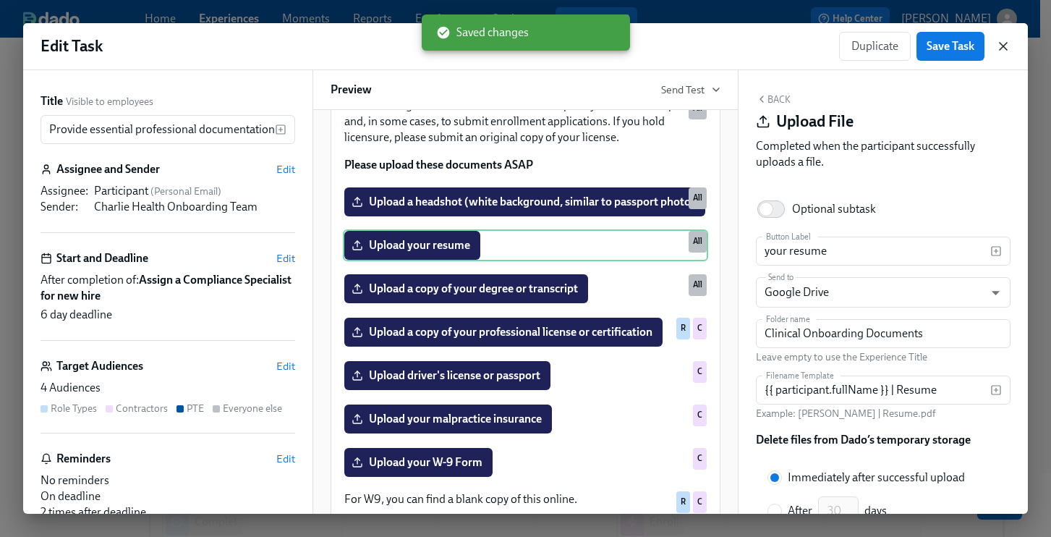
click at [1004, 42] on icon "button" at bounding box center [1003, 46] width 14 height 14
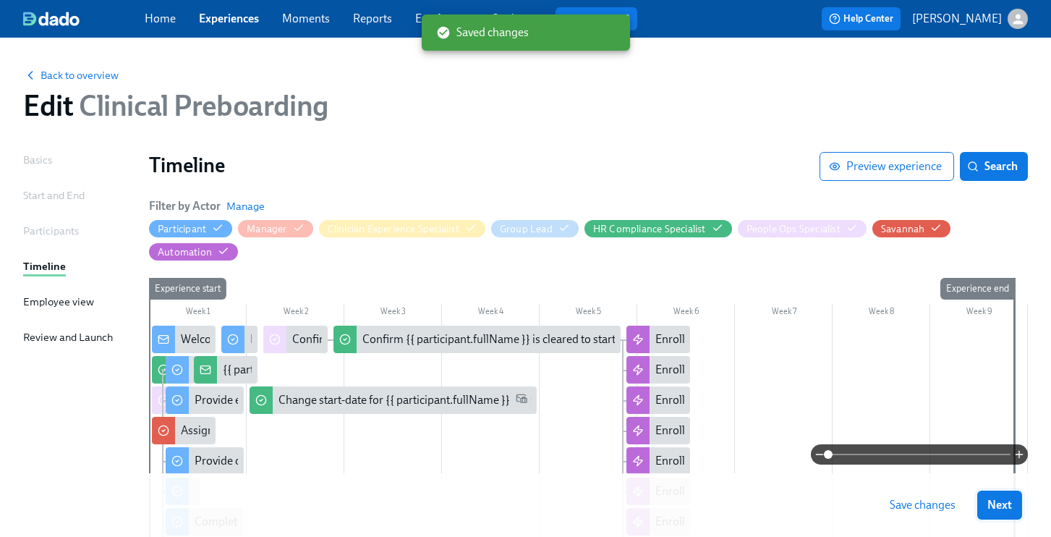
click at [929, 507] on span "Save changes" at bounding box center [923, 505] width 66 height 14
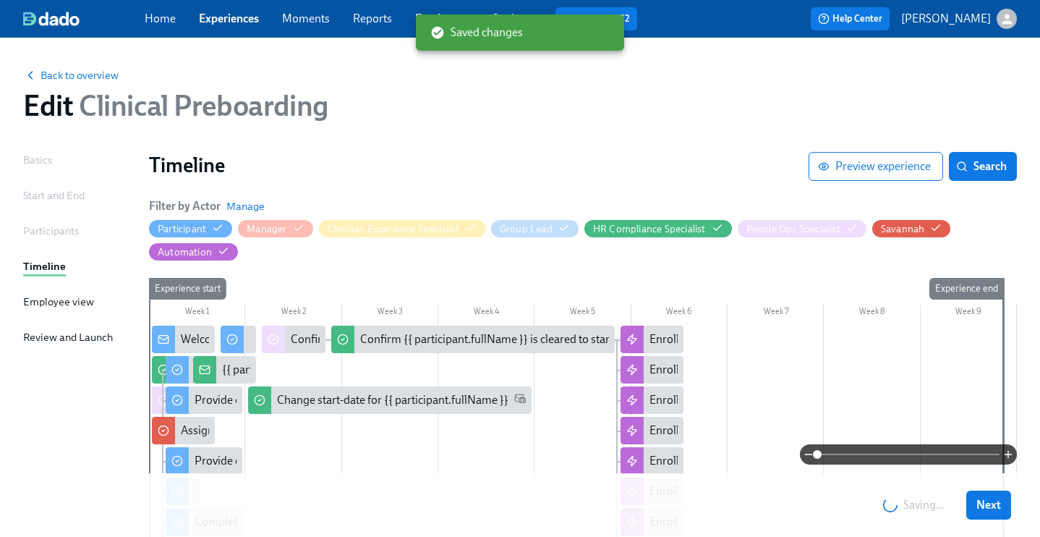
click at [1001, 504] on span "Next" at bounding box center [988, 505] width 25 height 14
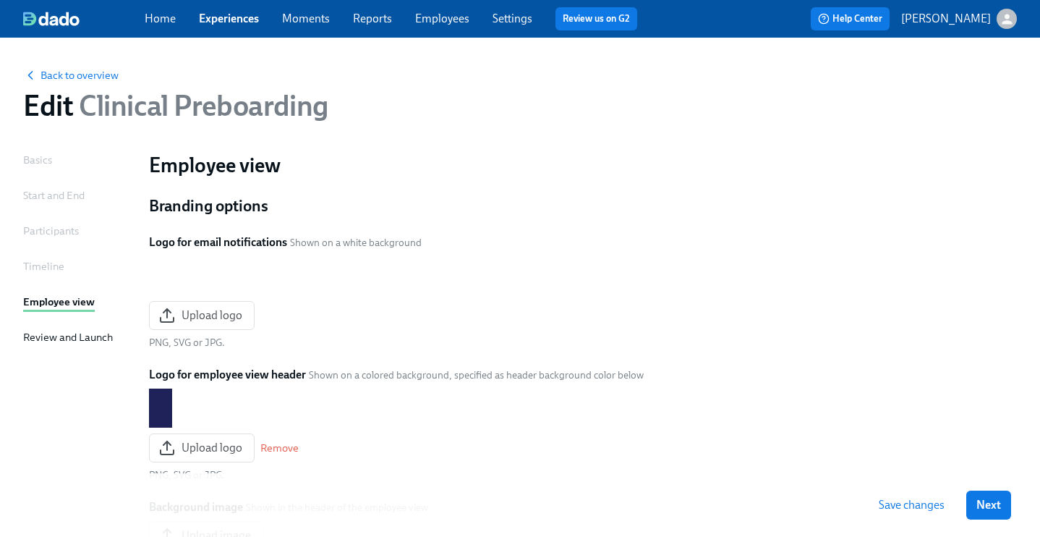
click at [934, 505] on span "Save changes" at bounding box center [912, 505] width 66 height 14
click at [1001, 506] on span "Next" at bounding box center [988, 505] width 25 height 14
